Goal: Information Seeking & Learning: Learn about a topic

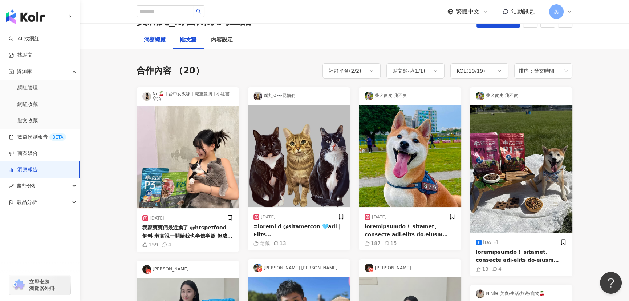
click at [157, 43] on div "洞察總覽" at bounding box center [155, 40] width 22 height 9
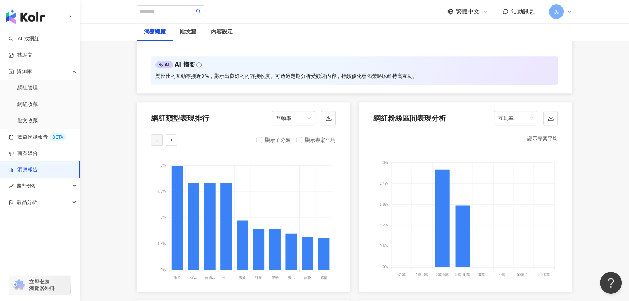
scroll to position [655, 0]
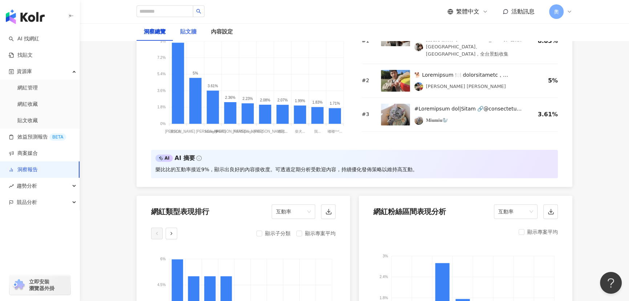
click at [189, 38] on div "貼文牆" at bounding box center [188, 31] width 31 height 17
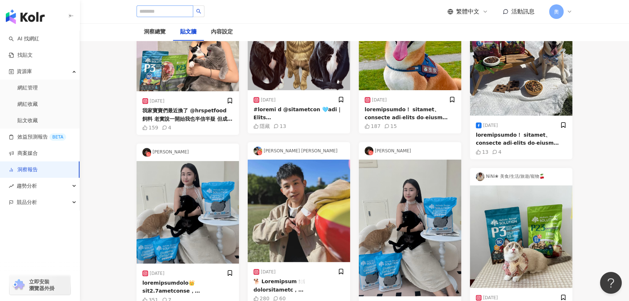
scroll to position [142, 0]
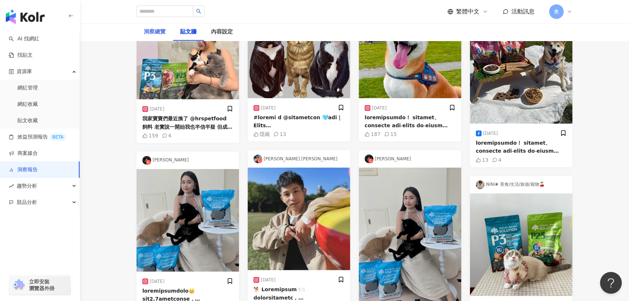
click at [164, 27] on div "洞察總覽" at bounding box center [154, 31] width 36 height 17
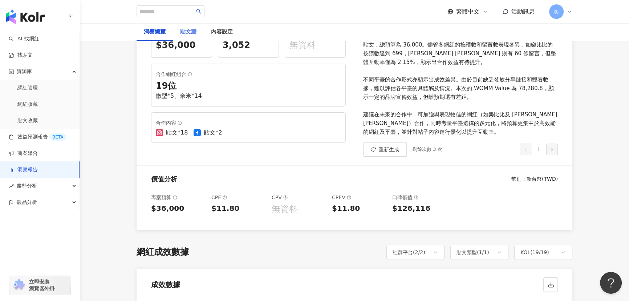
click at [187, 36] on div "貼文牆" at bounding box center [188, 32] width 16 height 9
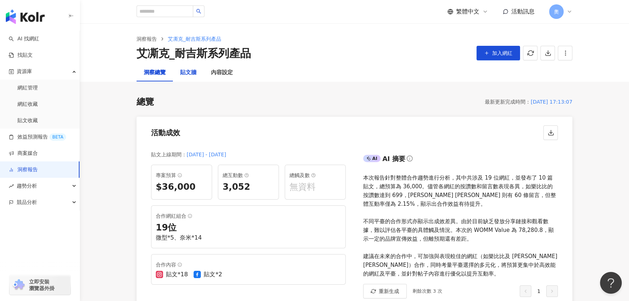
click at [187, 71] on div "貼文牆" at bounding box center [188, 72] width 16 height 9
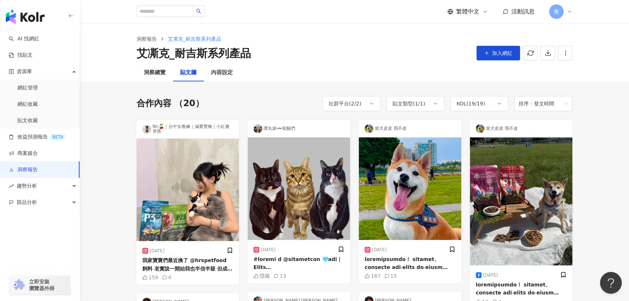
click at [191, 158] on img at bounding box center [187, 189] width 102 height 102
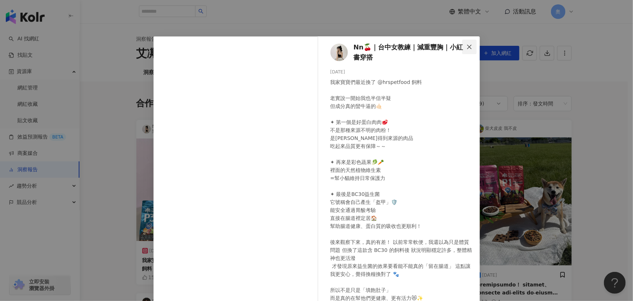
click at [467, 46] on icon "close" at bounding box center [470, 47] width 6 height 6
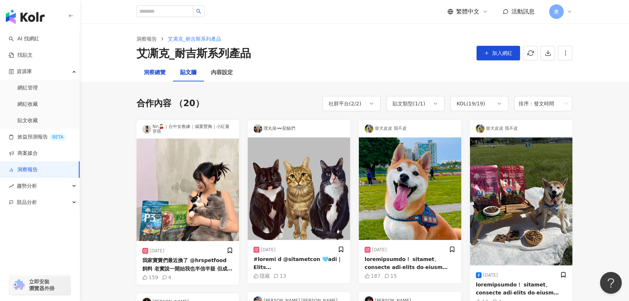
click at [156, 72] on div "洞察總覽" at bounding box center [155, 72] width 22 height 9
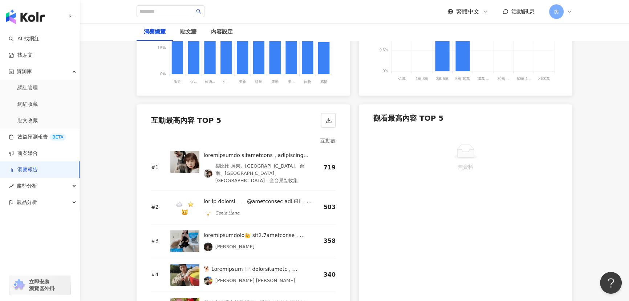
scroll to position [1010, 0]
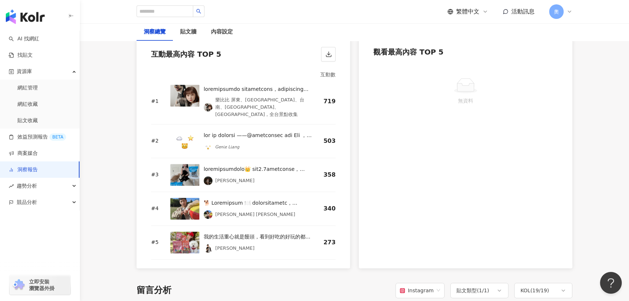
click at [319, 82] on div "# 1 樂比比 屏東、[GEOGRAPHIC_DATA]、台南、[GEOGRAPHIC_DATA]、[GEOGRAPHIC_DATA]，全台景點收集 719" at bounding box center [243, 101] width 184 height 45
click at [184, 94] on img at bounding box center [184, 96] width 29 height 22
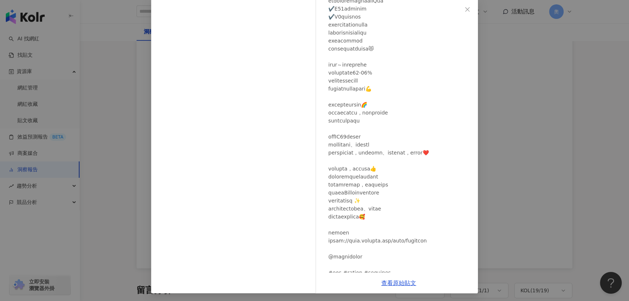
scroll to position [38, 0]
click at [399, 283] on link "查看原始貼文" at bounding box center [398, 281] width 35 height 7
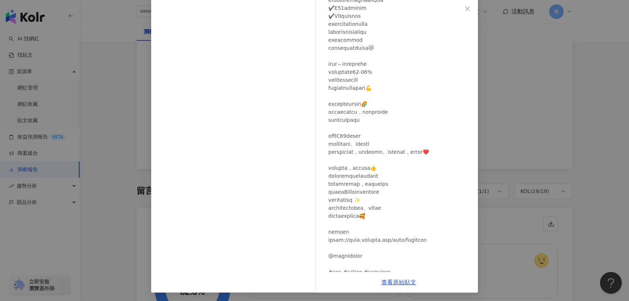
click at [566, 99] on div "樂比比 屏東、高雄、台南、嘉義、[GEOGRAPHIC_DATA]，全台景點收集 [DATE] 703 16 查看原始貼文" at bounding box center [314, 150] width 629 height 301
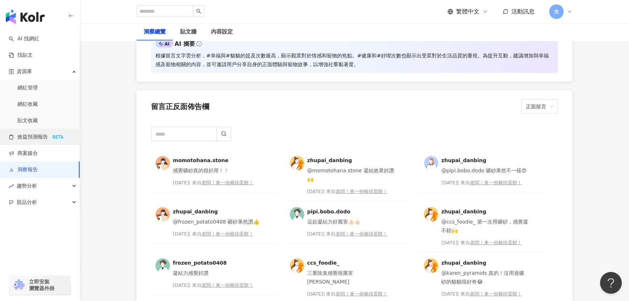
scroll to position [1717, 0]
